Goal: Check status: Check status

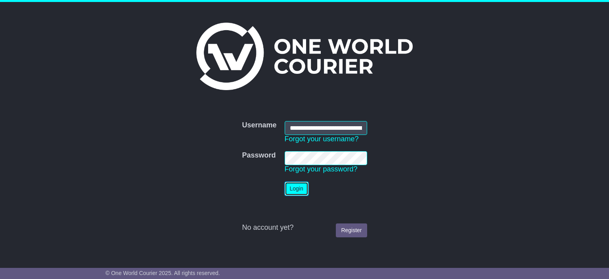
click at [294, 182] on button "Login" at bounding box center [297, 189] width 24 height 14
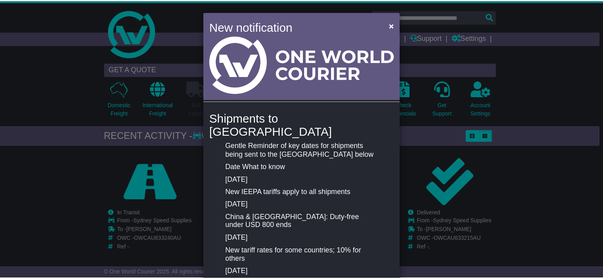
scroll to position [40, 0]
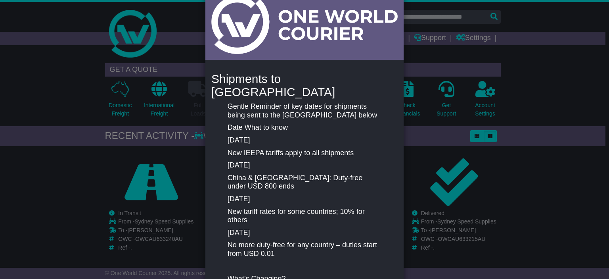
click at [64, 171] on div "New notification × Shipments to the United States Gentle Reminder of key dates …" at bounding box center [304, 139] width 609 height 279
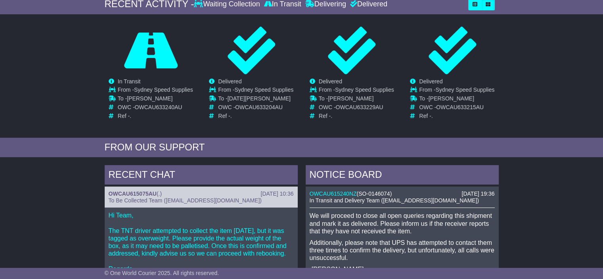
scroll to position [92, 0]
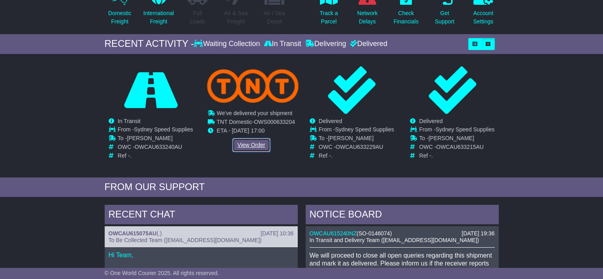
click at [241, 143] on link "View Order" at bounding box center [251, 145] width 38 height 14
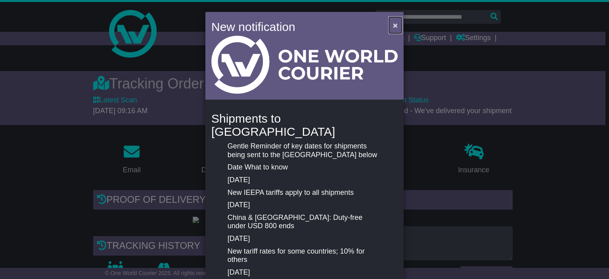
click at [395, 24] on span "×" at bounding box center [395, 25] width 5 height 9
click at [73, 148] on div "New notification × Shipments to [GEOGRAPHIC_DATA] Gentle Reminder of key dates …" at bounding box center [304, 139] width 609 height 279
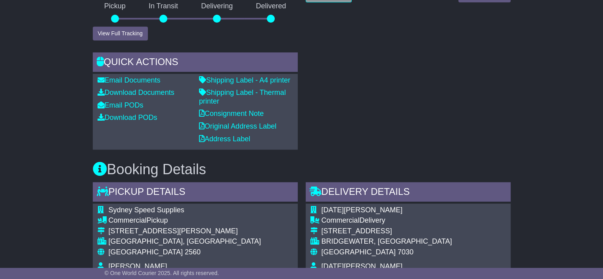
scroll to position [436, 0]
